Goal: Task Accomplishment & Management: Manage account settings

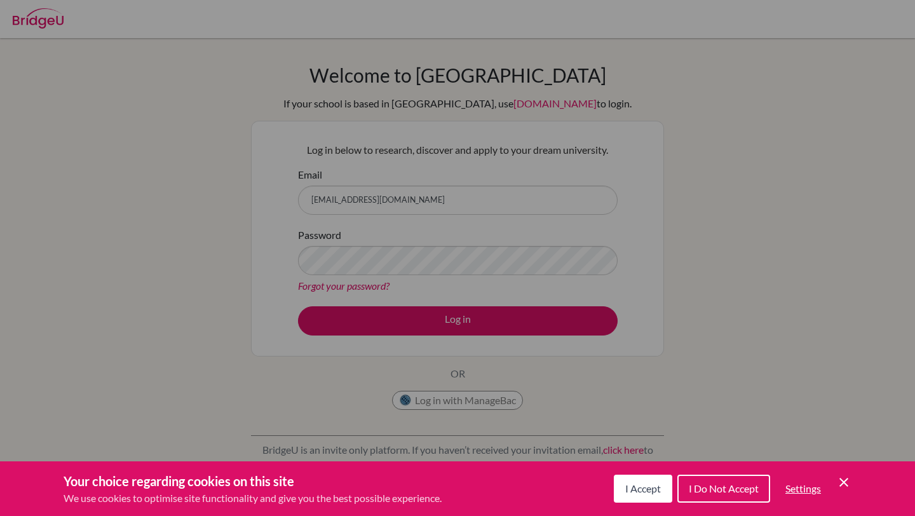
click at [855, 485] on div "Your choice regarding cookies on this site We use cookies to optimise site func…" at bounding box center [457, 488] width 915 height 55
click at [848, 482] on icon "Cookie Control Close Icon" at bounding box center [843, 482] width 15 height 15
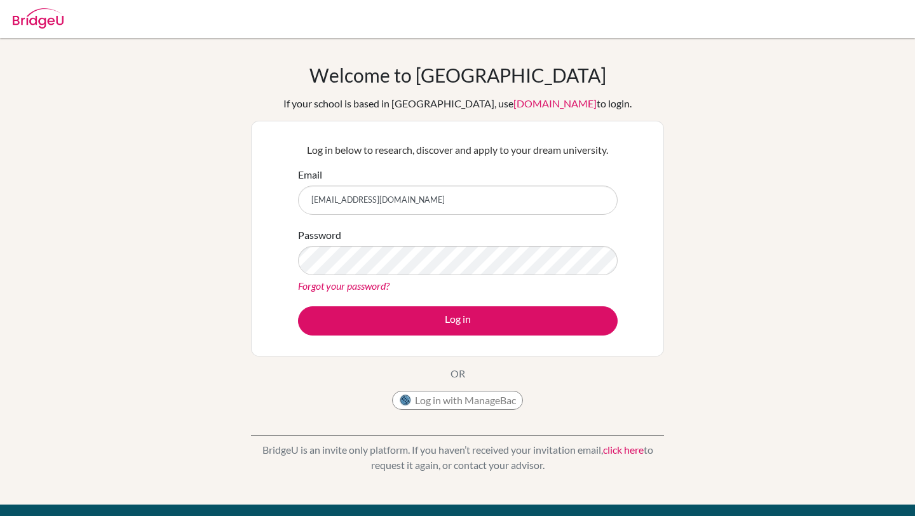
click at [347, 285] on link "Forgot your password?" at bounding box center [344, 286] width 92 height 12
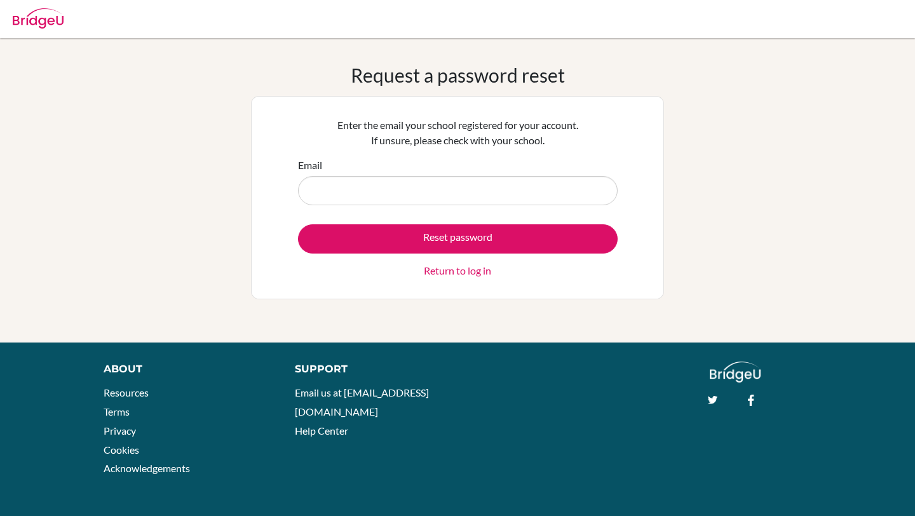
click at [426, 193] on input "Email" at bounding box center [458, 190] width 320 height 29
click at [333, 193] on input "[EMAIL_ADDRESS][DOMAIN_NAME]" at bounding box center [458, 190] width 320 height 29
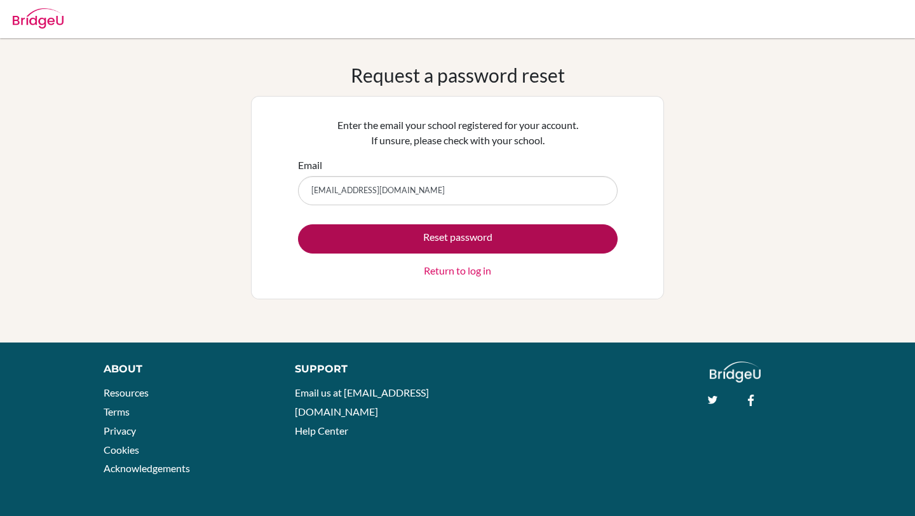
type input "[EMAIL_ADDRESS][DOMAIN_NAME]"
click at [376, 238] on button "Reset password" at bounding box center [458, 238] width 320 height 29
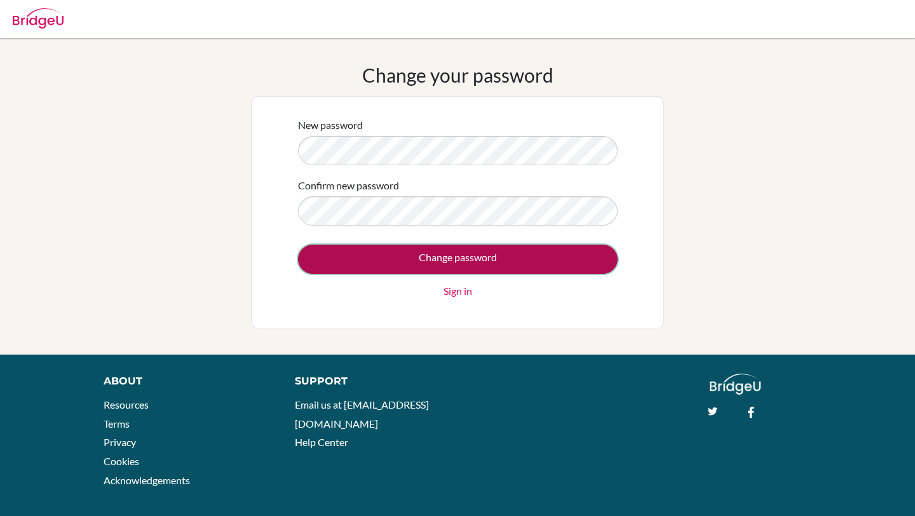
click at [513, 260] on input "Change password" at bounding box center [458, 259] width 320 height 29
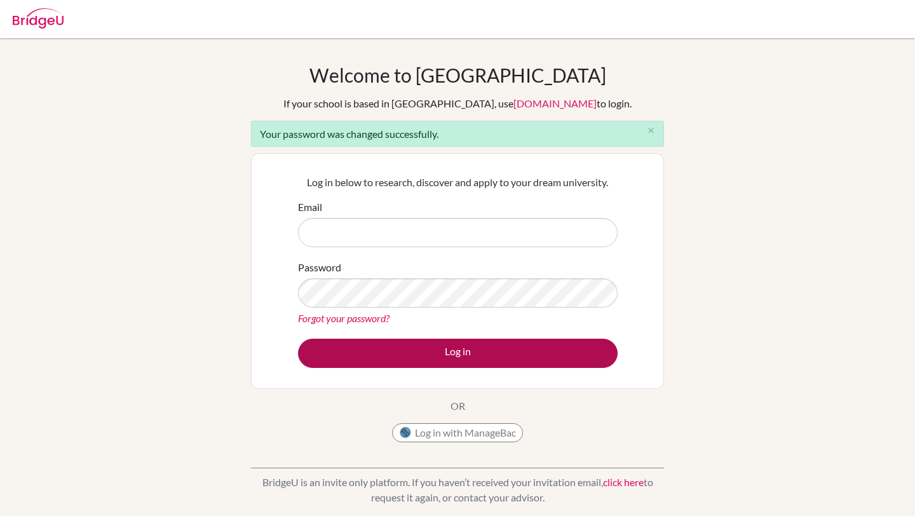
type input "[EMAIL_ADDRESS][DOMAIN_NAME]"
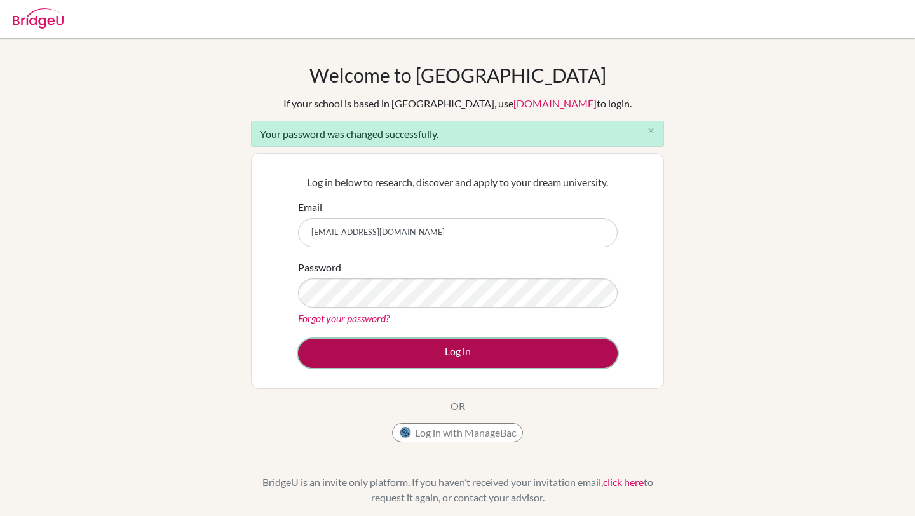
click at [447, 359] on button "Log in" at bounding box center [458, 353] width 320 height 29
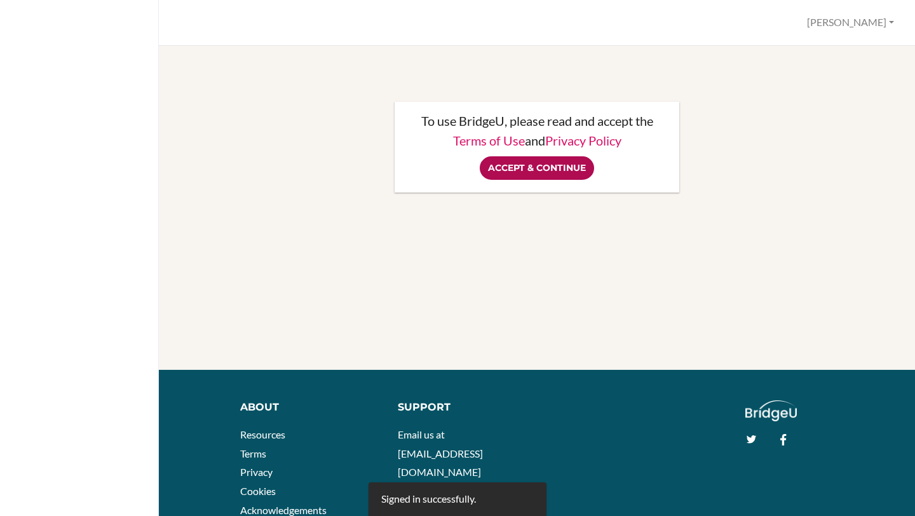
click at [569, 170] on input "Accept & Continue" at bounding box center [537, 168] width 114 height 24
